Goal: Task Accomplishment & Management: Manage account settings

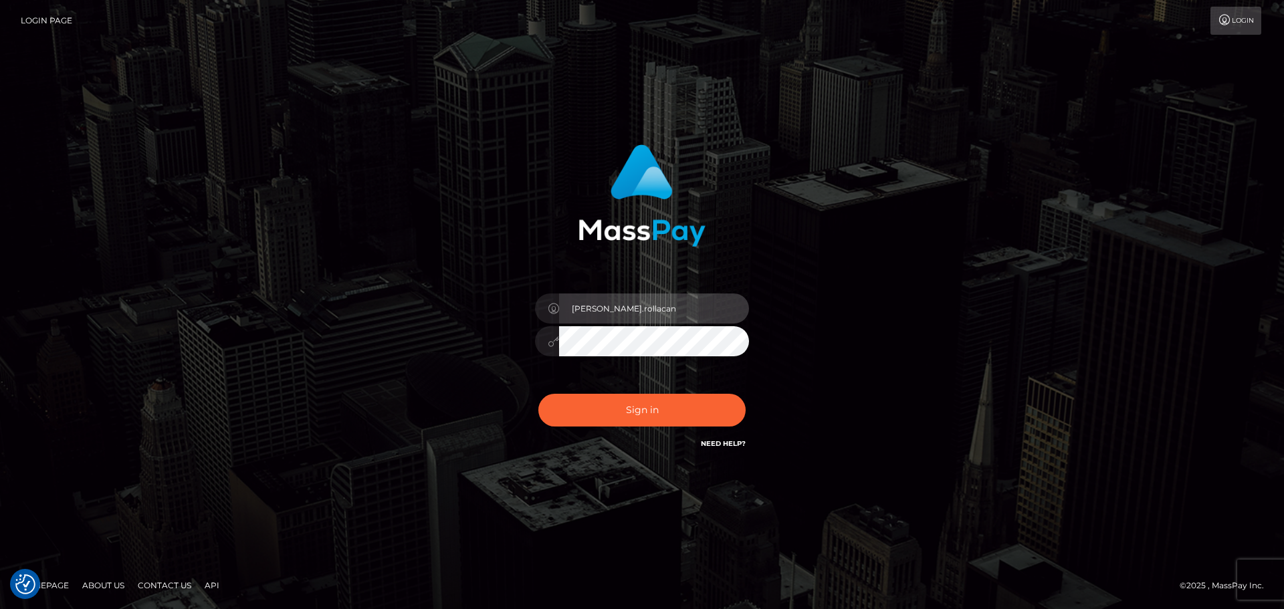
click at [641, 311] on input "[PERSON_NAME].rollacan" at bounding box center [654, 309] width 190 height 30
type input "[PERSON_NAME].wowcan"
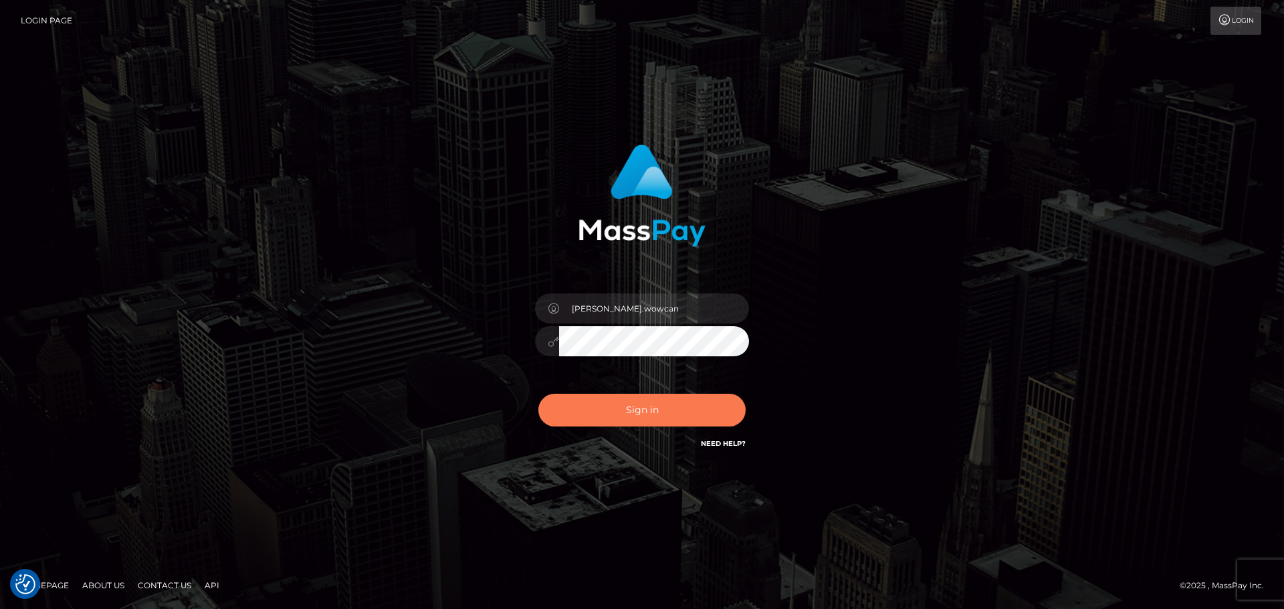
click at [635, 401] on button "Sign in" at bounding box center [641, 410] width 207 height 33
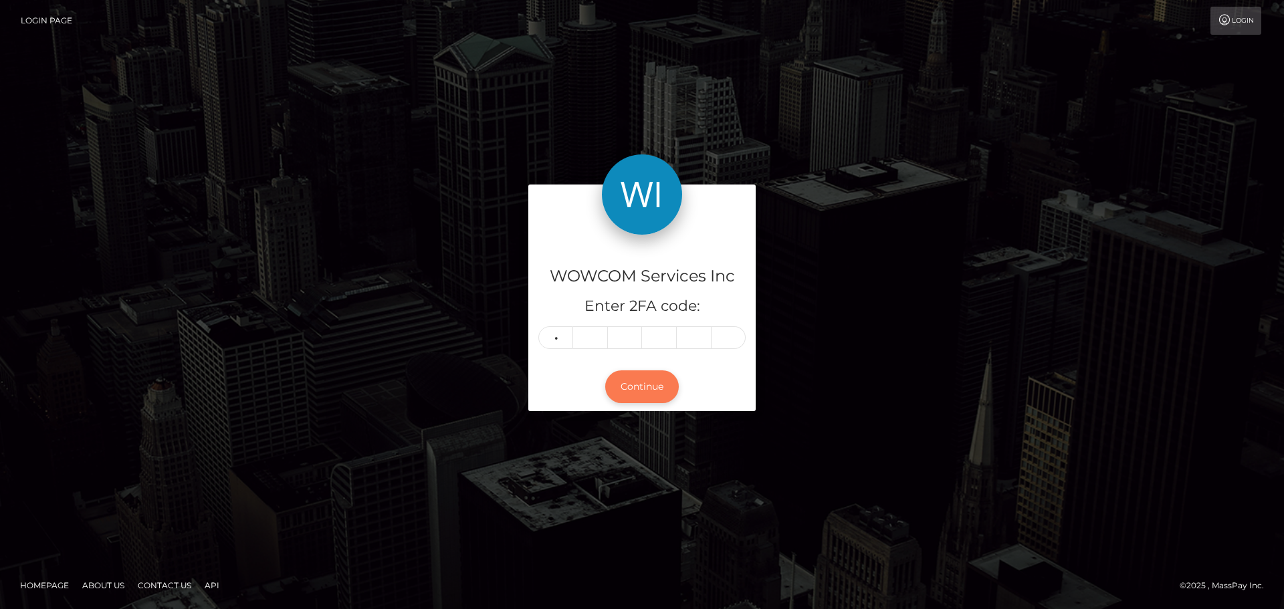
type input "0"
type input "7"
type input "0"
type input "2"
type input "1"
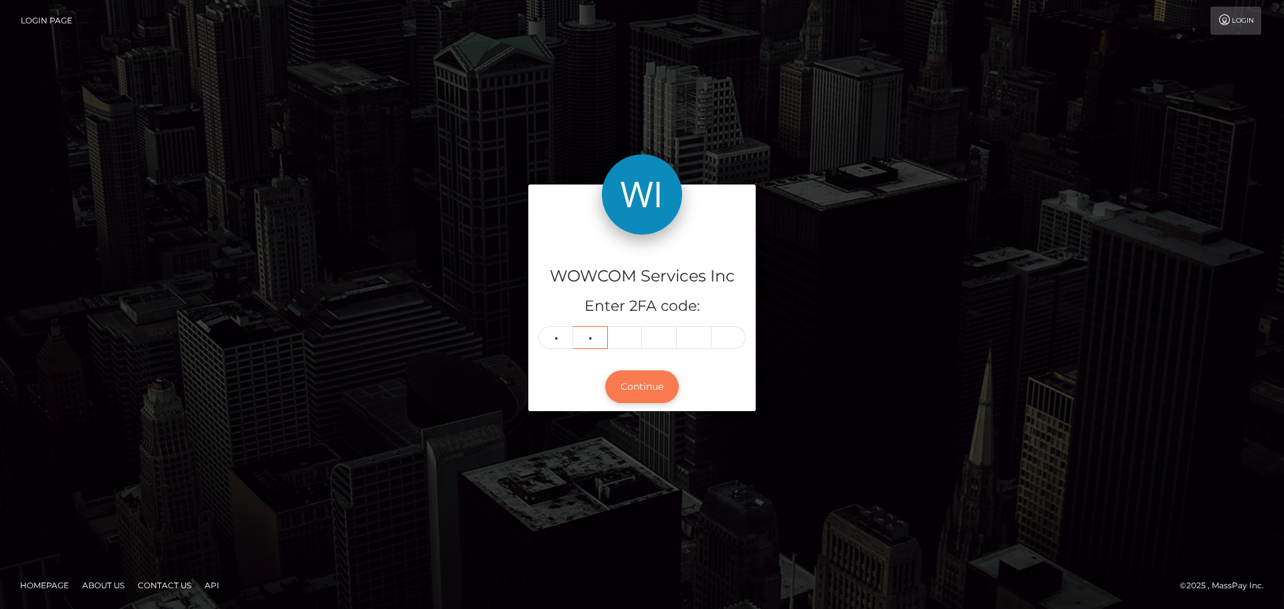
type input "8"
type input "3"
type input "5"
type input "3"
type input "2"
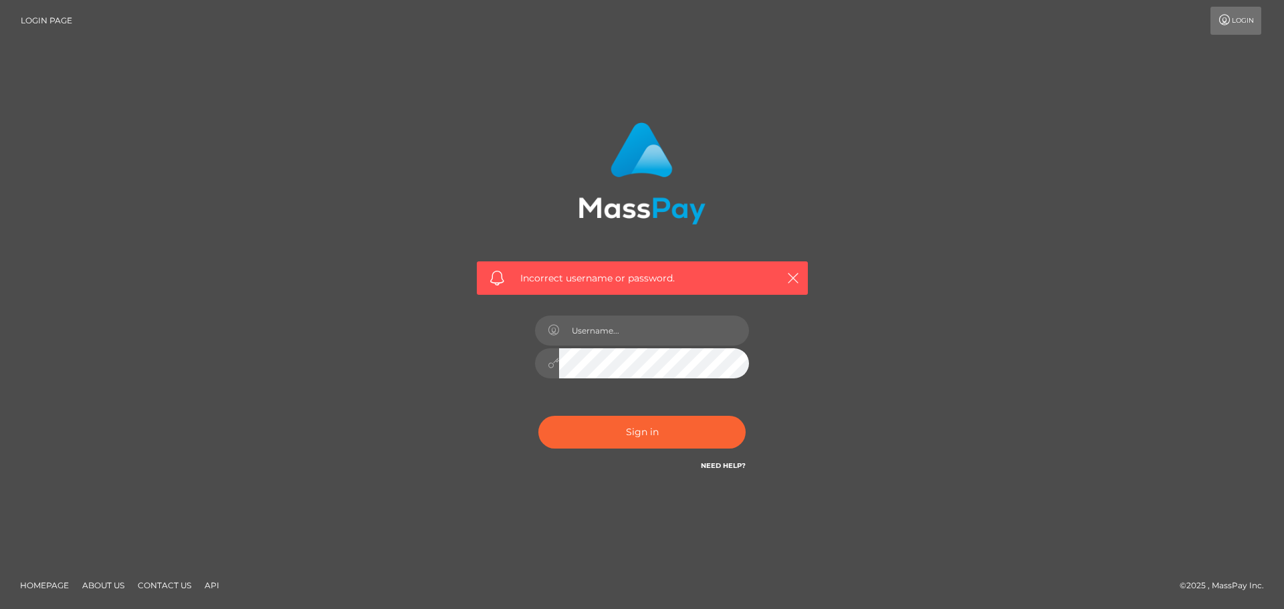
click at [645, 397] on div at bounding box center [642, 357] width 234 height 102
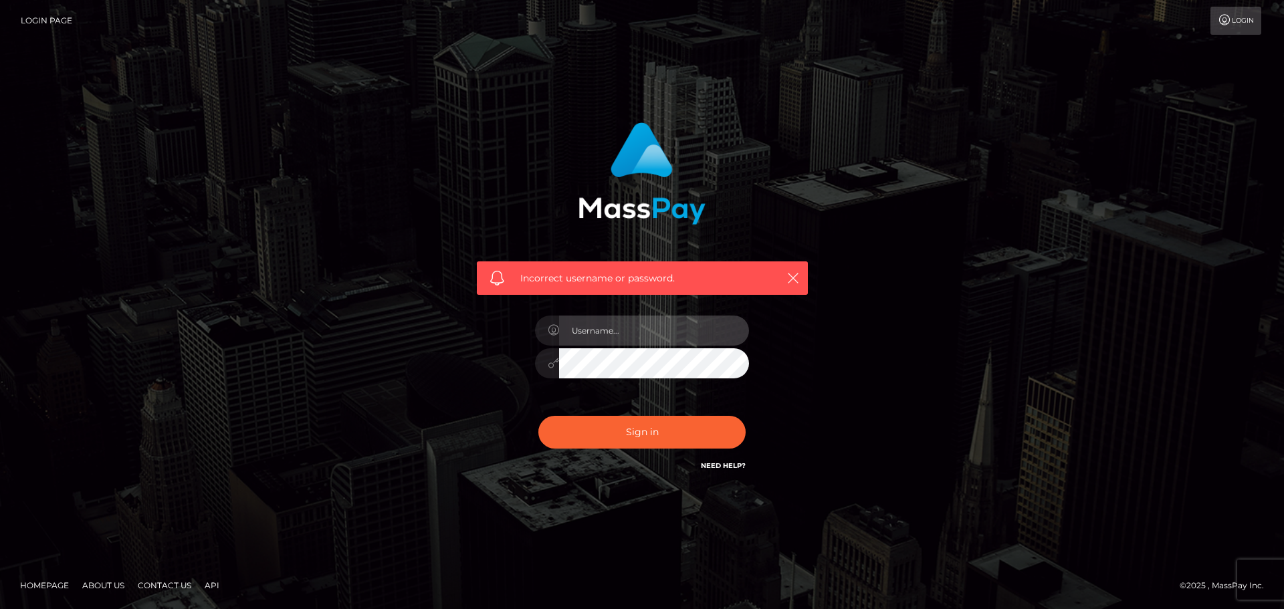
type input "[PERSON_NAME].wowcan"
click at [799, 281] on button "button" at bounding box center [793, 278] width 17 height 17
click at [796, 278] on icon "button" at bounding box center [793, 278] width 13 height 13
click at [792, 272] on icon "button" at bounding box center [793, 278] width 13 height 13
click at [798, 278] on icon "button" at bounding box center [793, 278] width 13 height 13
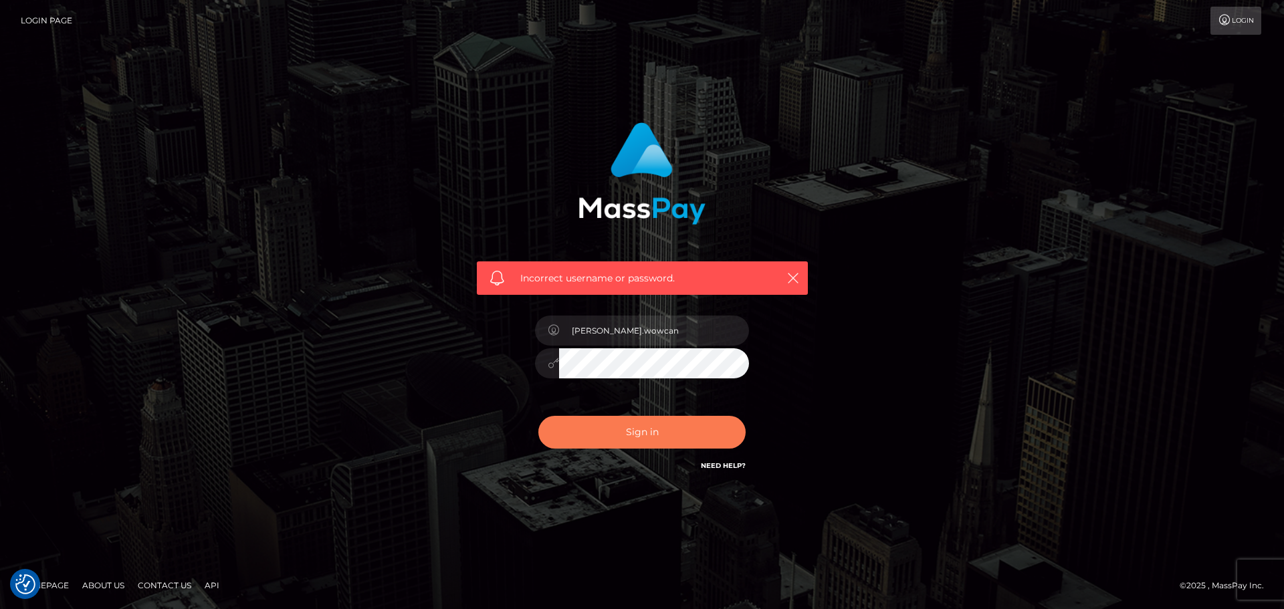
click at [652, 435] on button "Sign in" at bounding box center [641, 432] width 207 height 33
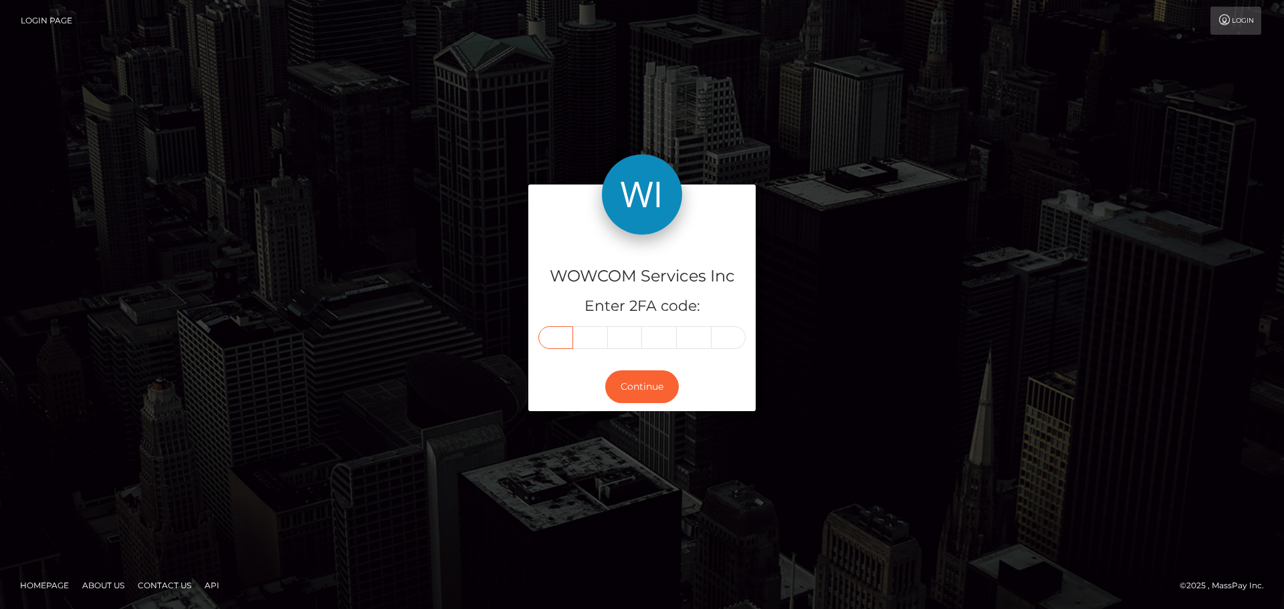
click at [560, 338] on input "text" at bounding box center [555, 337] width 35 height 23
type input "5"
type input "2"
type input "4"
type input "3"
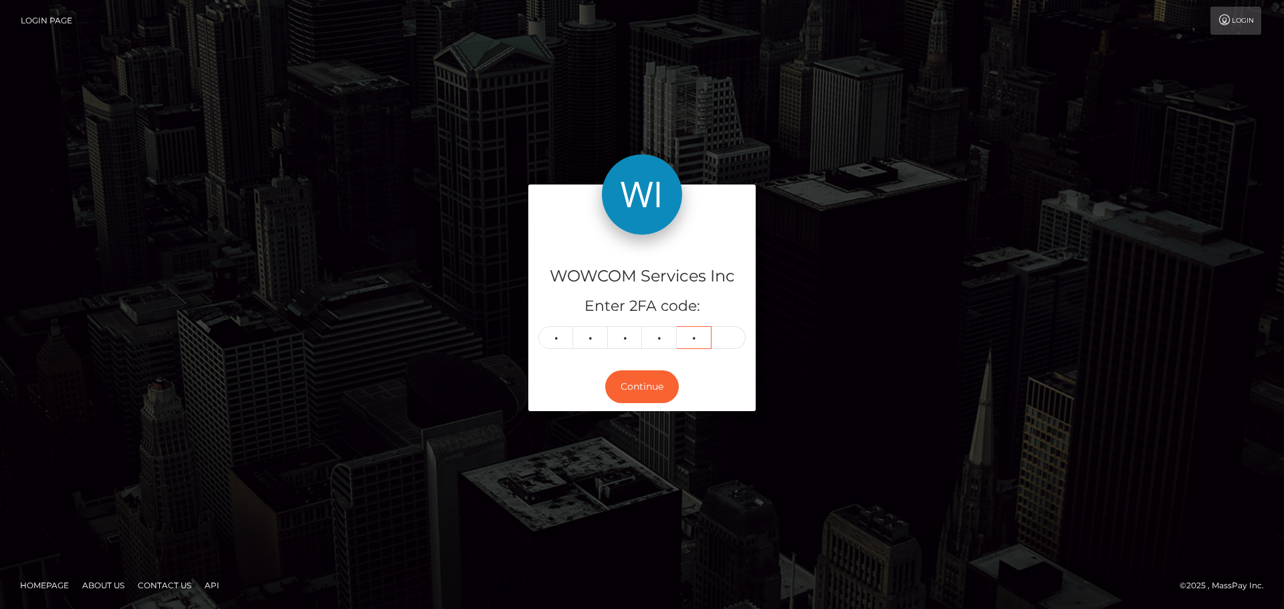
type input "4"
type input "3"
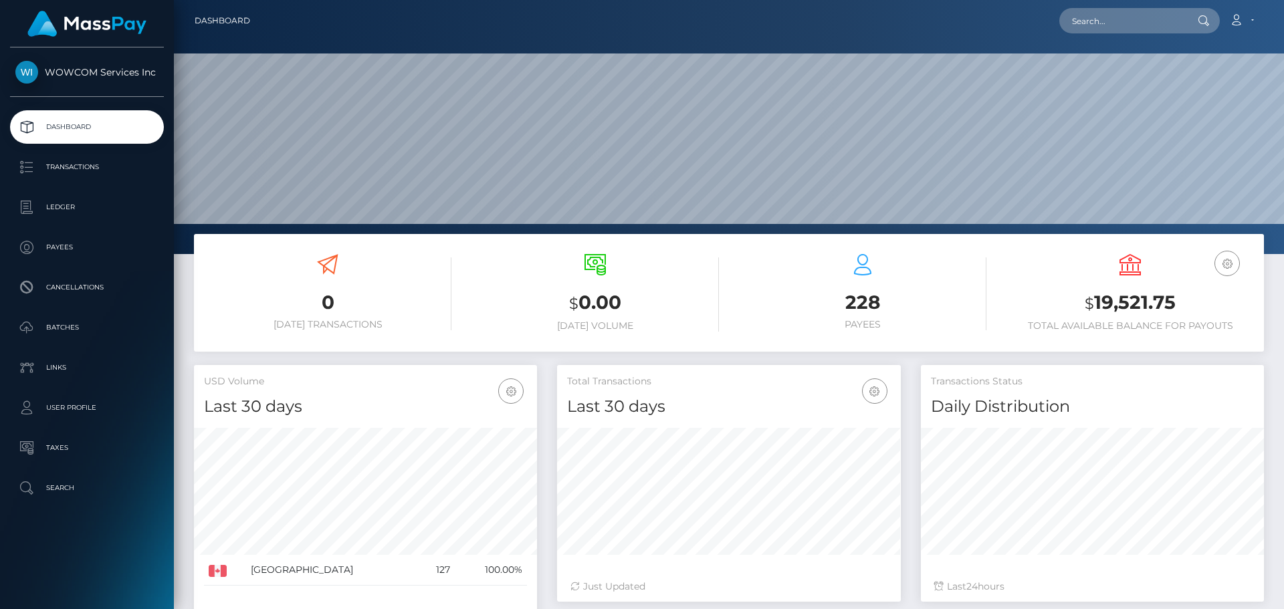
scroll to position [237, 344]
drag, startPoint x: 1193, startPoint y: 302, endPoint x: 1098, endPoint y: 302, distance: 95.0
click at [1098, 302] on h3 "$ 19,521.75" at bounding box center [1130, 303] width 247 height 27
copy h3 "19,521.75"
click at [1237, 16] on icon at bounding box center [1236, 20] width 14 height 11
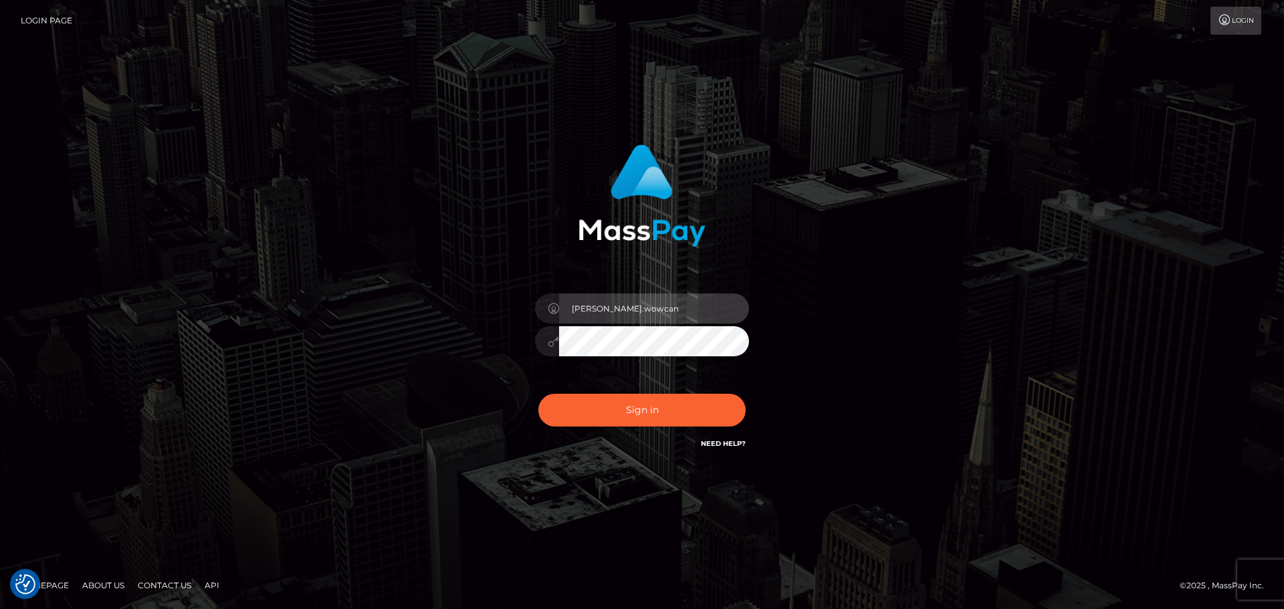
click at [661, 314] on input "Dmitri.wowcan" at bounding box center [654, 309] width 190 height 30
type input "[PERSON_NAME][DOMAIN_NAME]"
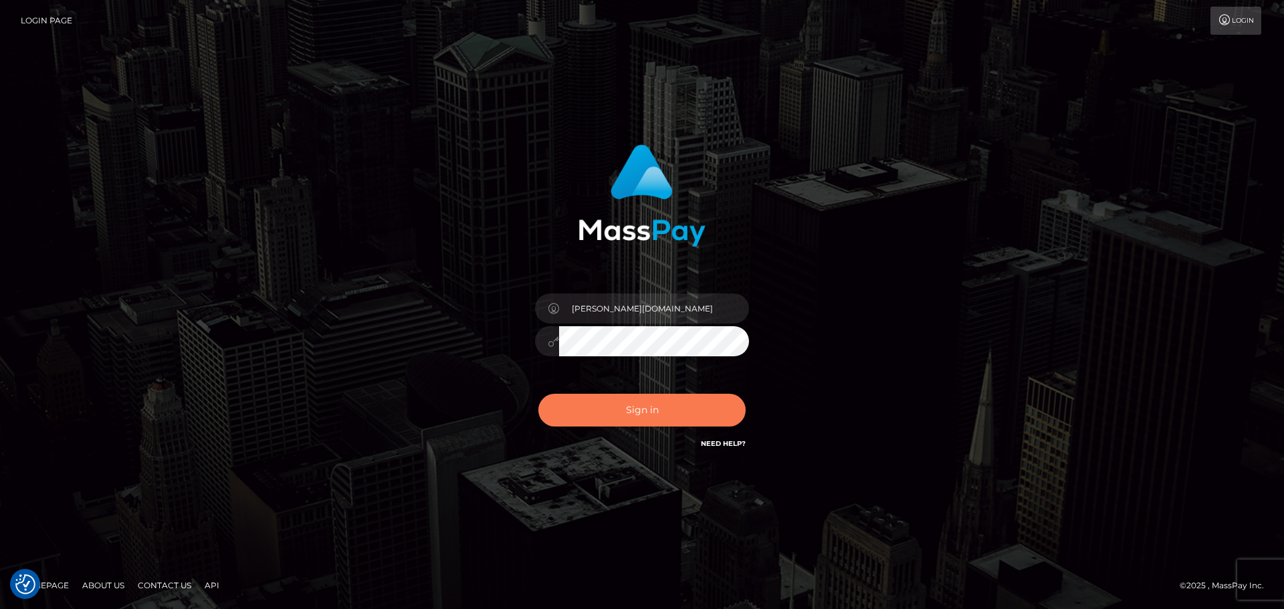
click at [665, 409] on button "Sign in" at bounding box center [641, 410] width 207 height 33
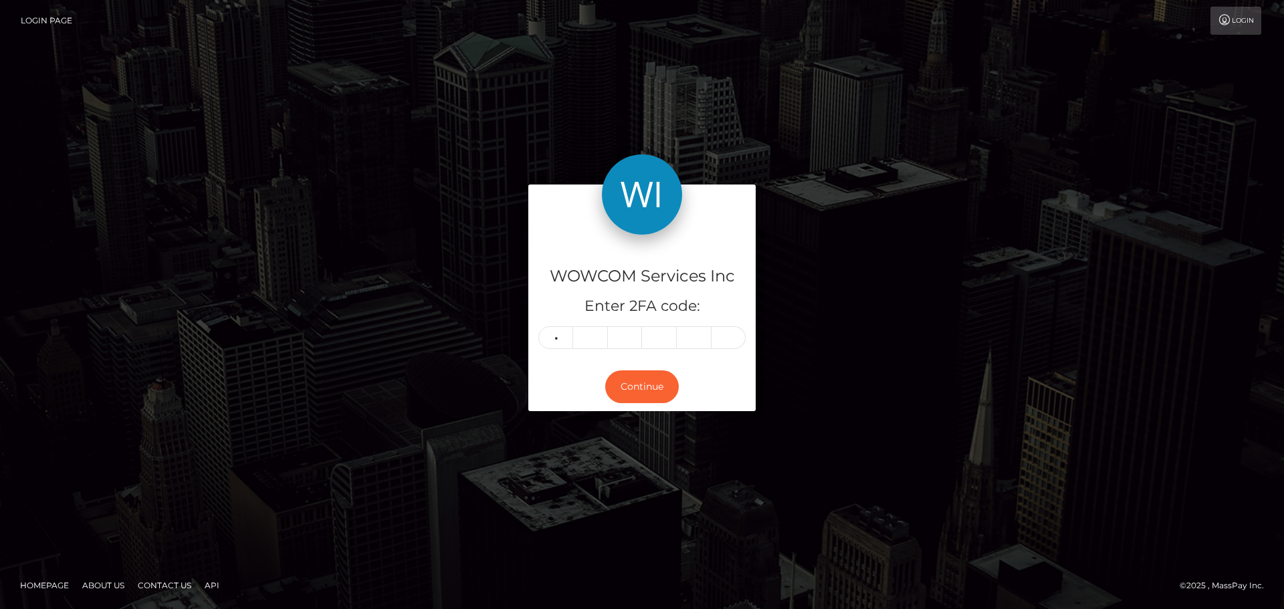
type input "3"
type input "1"
type input "0"
type input "8"
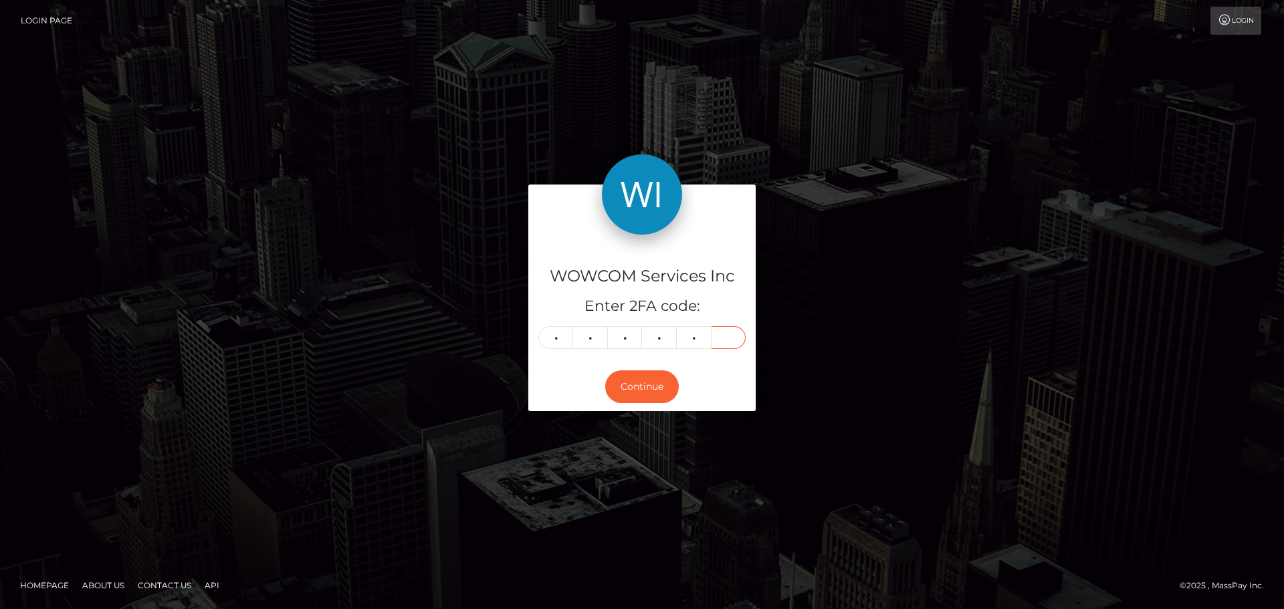
type input "4"
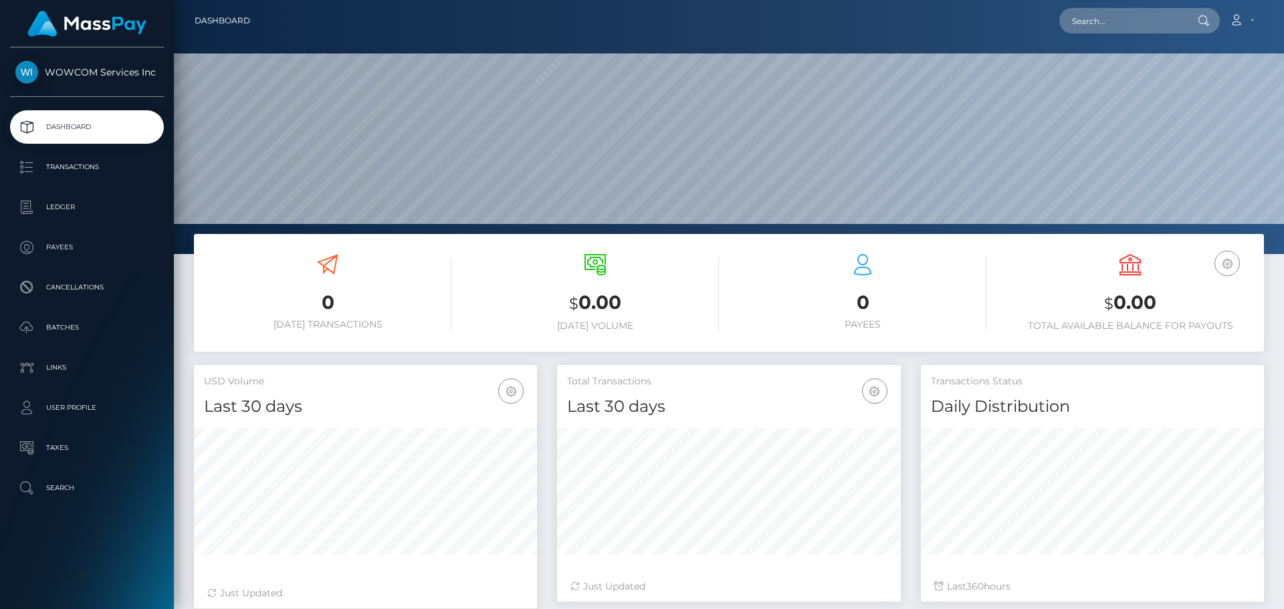
scroll to position [237, 344]
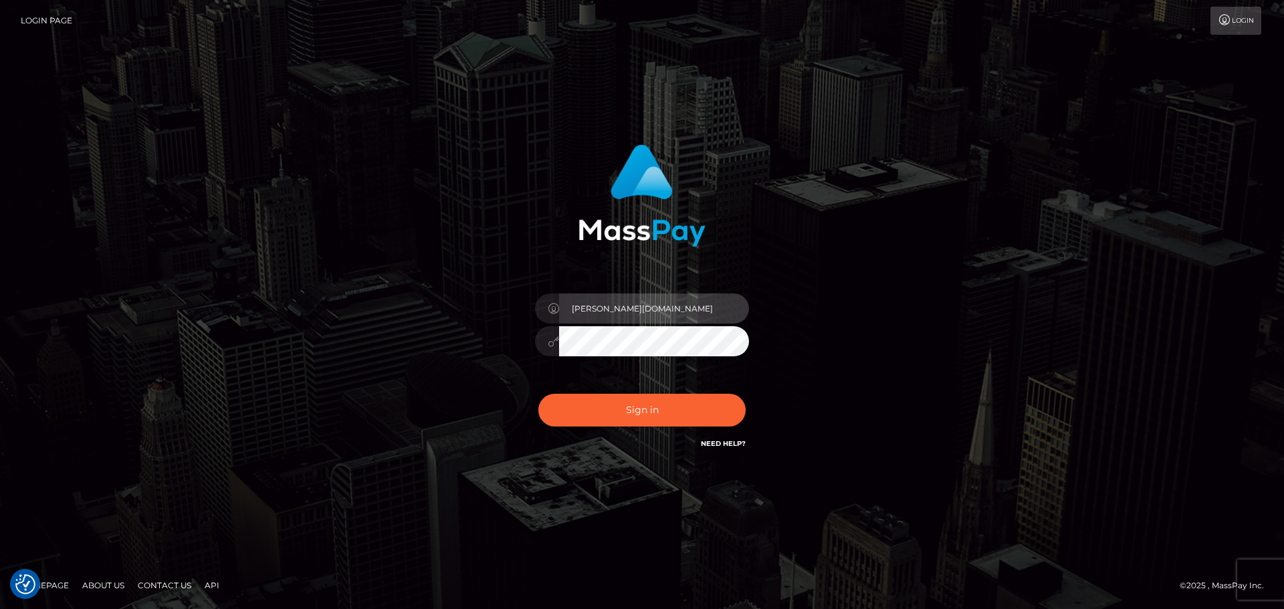
click at [642, 310] on input "[PERSON_NAME][DOMAIN_NAME]" at bounding box center [654, 309] width 190 height 30
type input "[PERSON_NAME].rollacan"
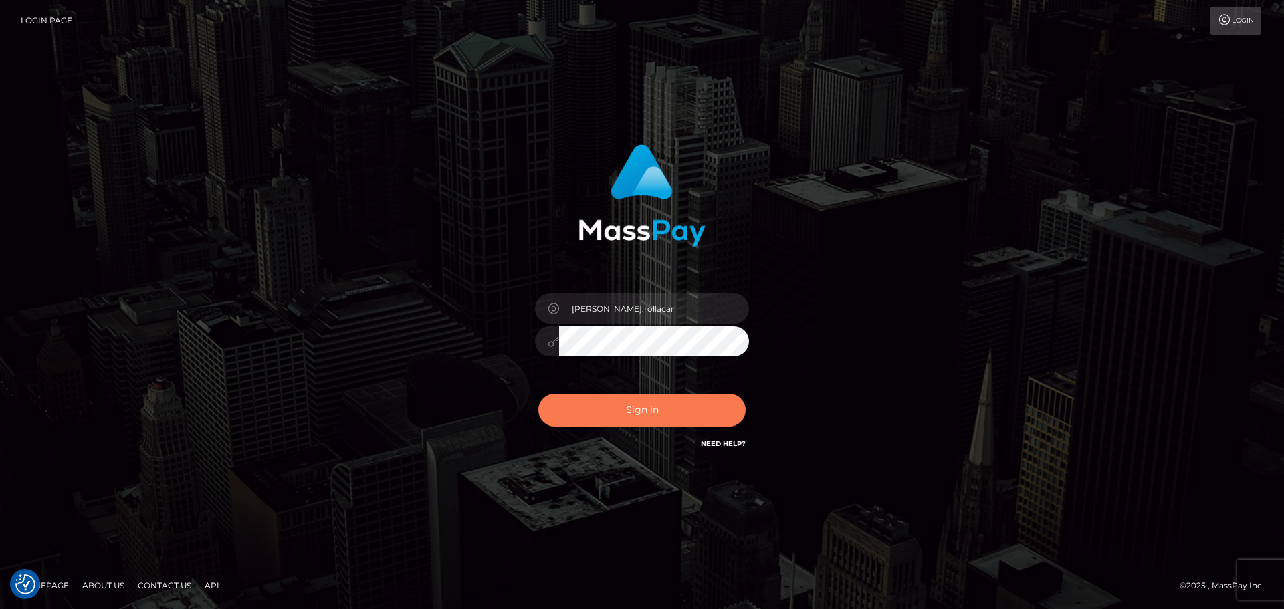
click at [665, 407] on button "Sign in" at bounding box center [641, 410] width 207 height 33
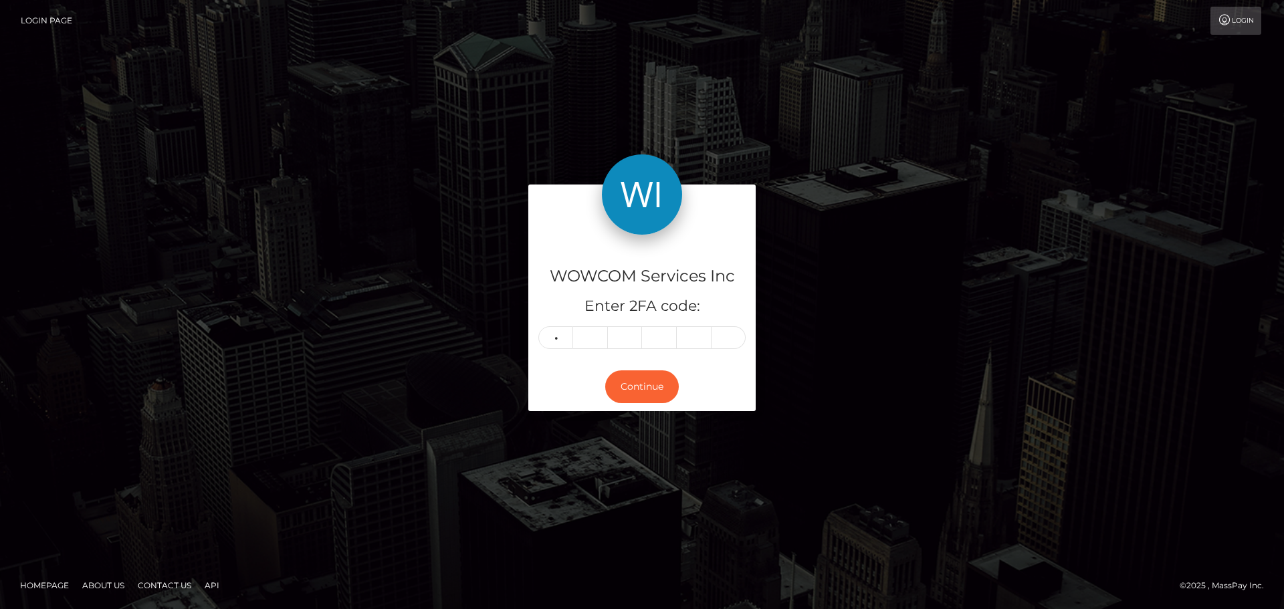
type input "2"
type input "4"
type input "0"
type input "1"
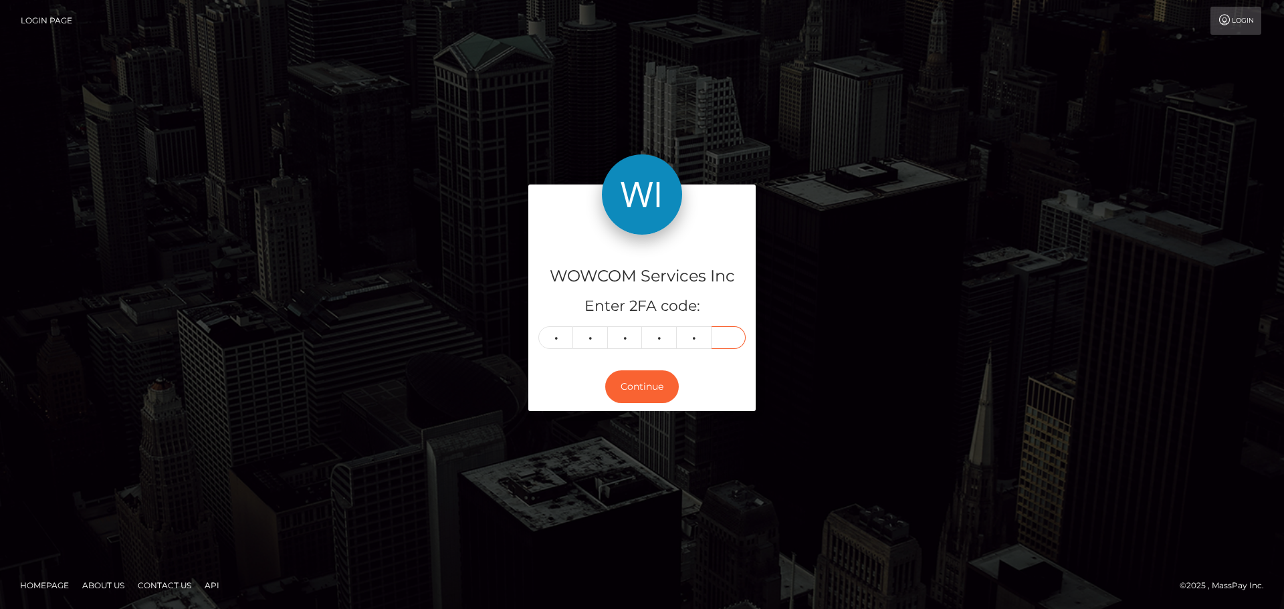
type input "2"
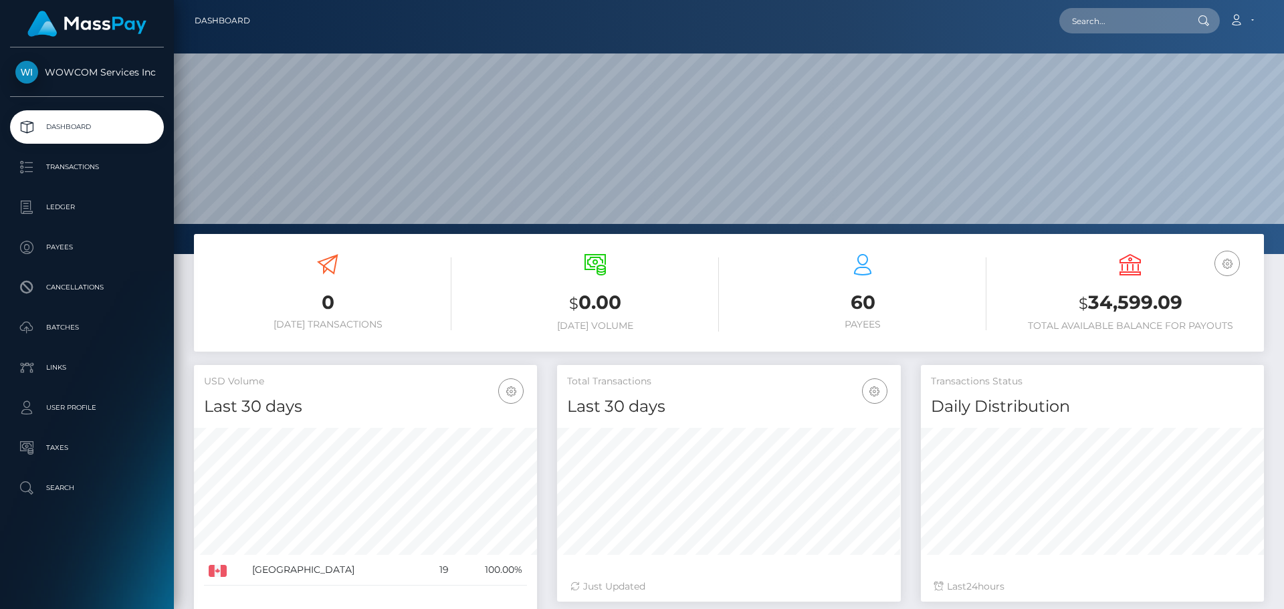
scroll to position [237, 344]
drag, startPoint x: 1187, startPoint y: 308, endPoint x: 1086, endPoint y: 306, distance: 101.0
click at [1086, 306] on h3 "$ 34,599.09" at bounding box center [1130, 303] width 247 height 27
click at [1247, 17] on link "Account" at bounding box center [1241, 21] width 39 height 28
click at [1198, 58] on link "Edit Profile" at bounding box center [1209, 57] width 107 height 25
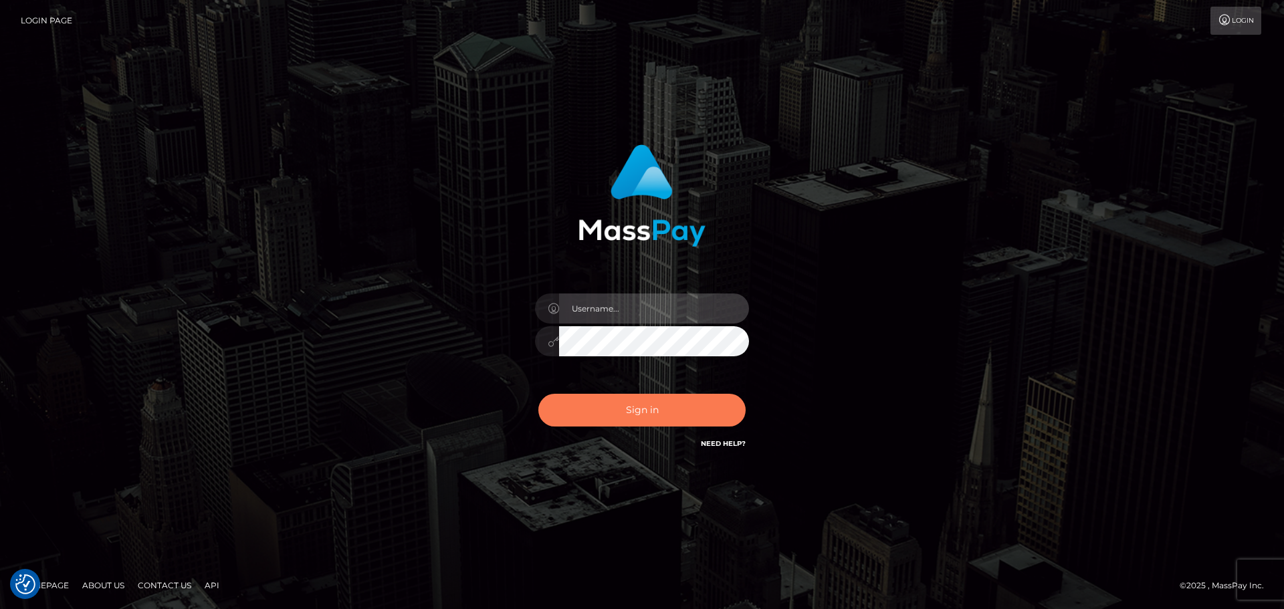
type input "Dmitri.rollacan"
click at [653, 408] on button "Sign in" at bounding box center [641, 410] width 207 height 33
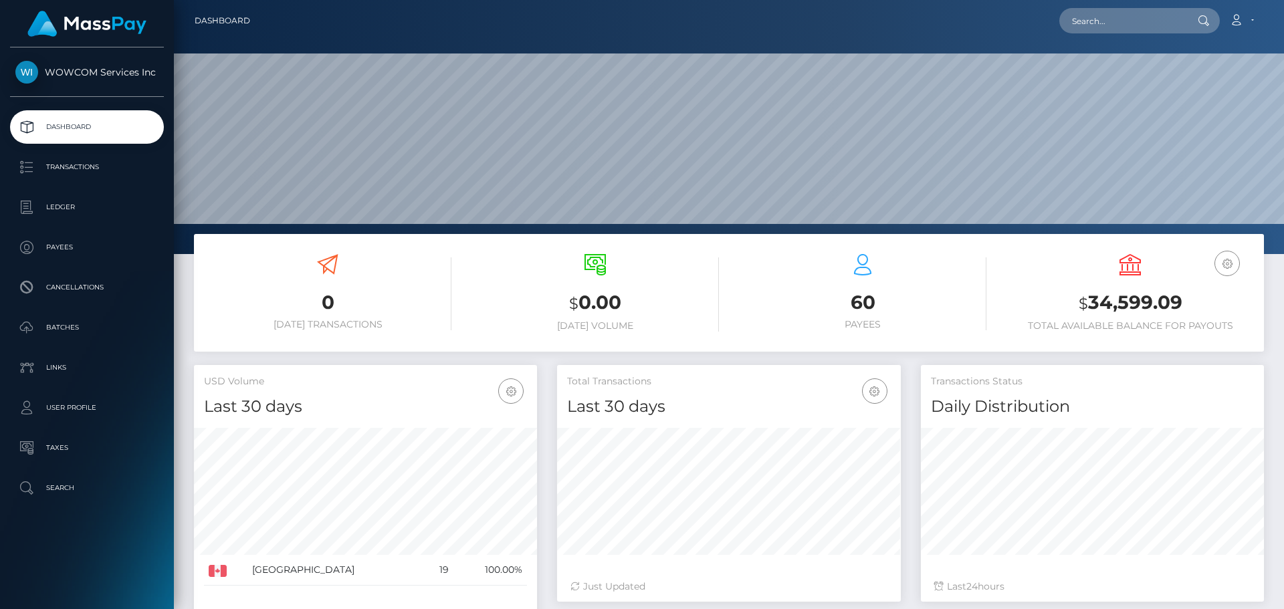
scroll to position [237, 344]
